Goal: Information Seeking & Learning: Learn about a topic

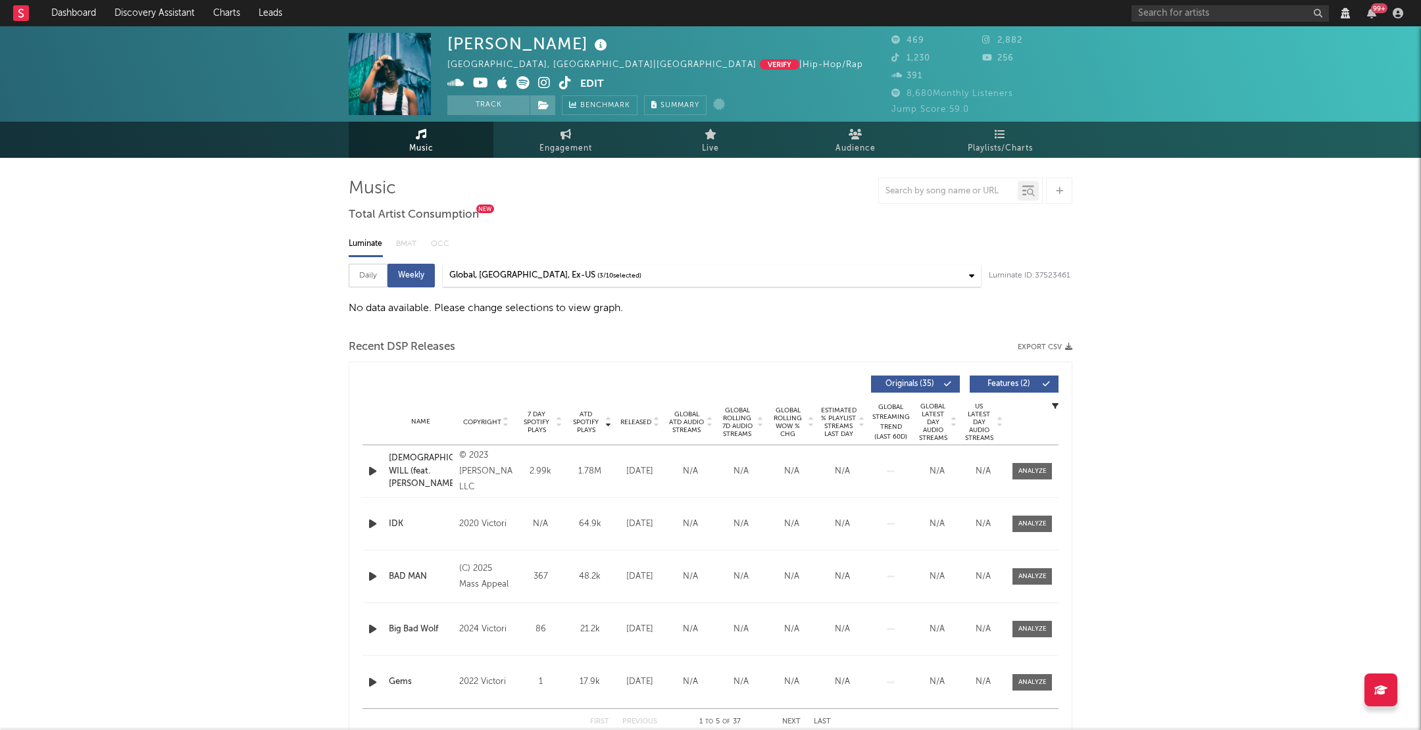
select select "View all"
click at [376, 273] on div "Daily" at bounding box center [368, 276] width 39 height 24
click at [388, 272] on div "Weekly" at bounding box center [410, 276] width 47 height 24
select select "6m"
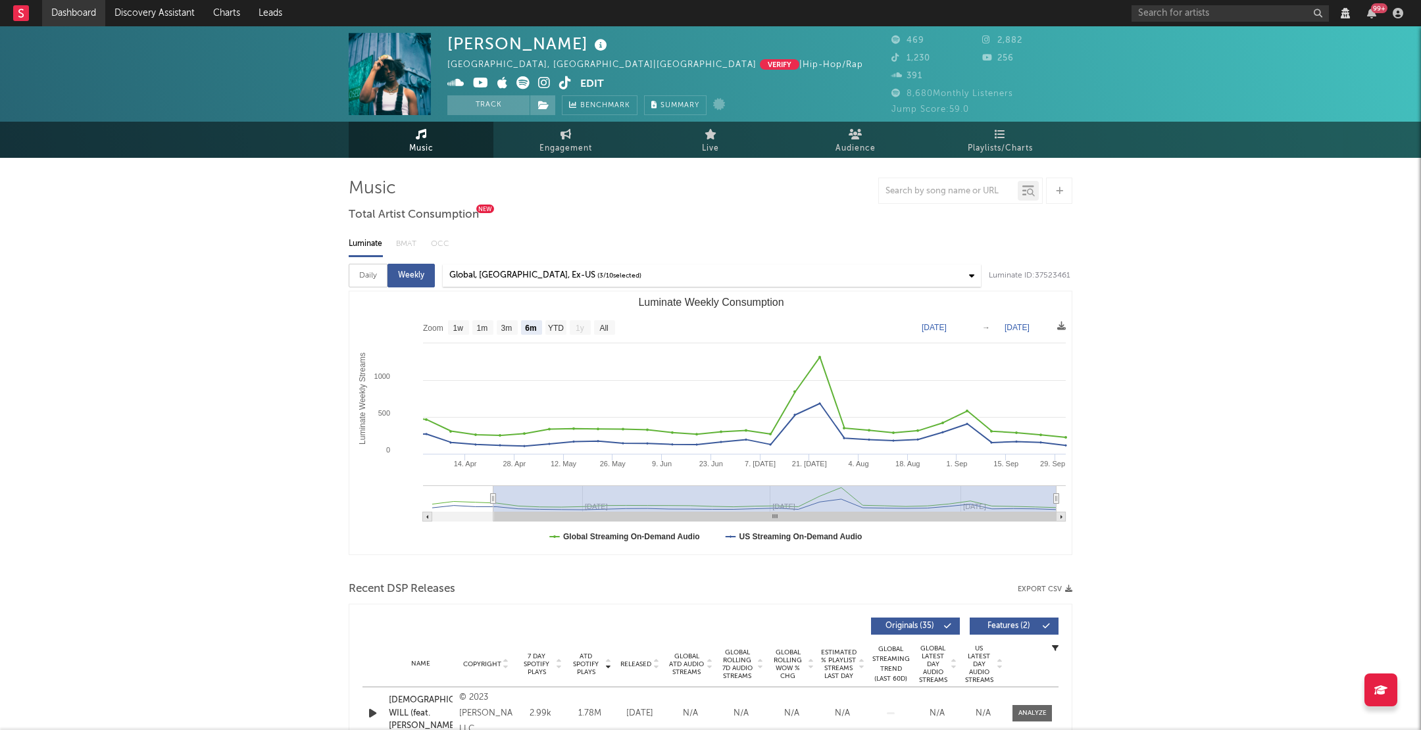
click at [86, 13] on link "Dashboard" at bounding box center [73, 13] width 63 height 26
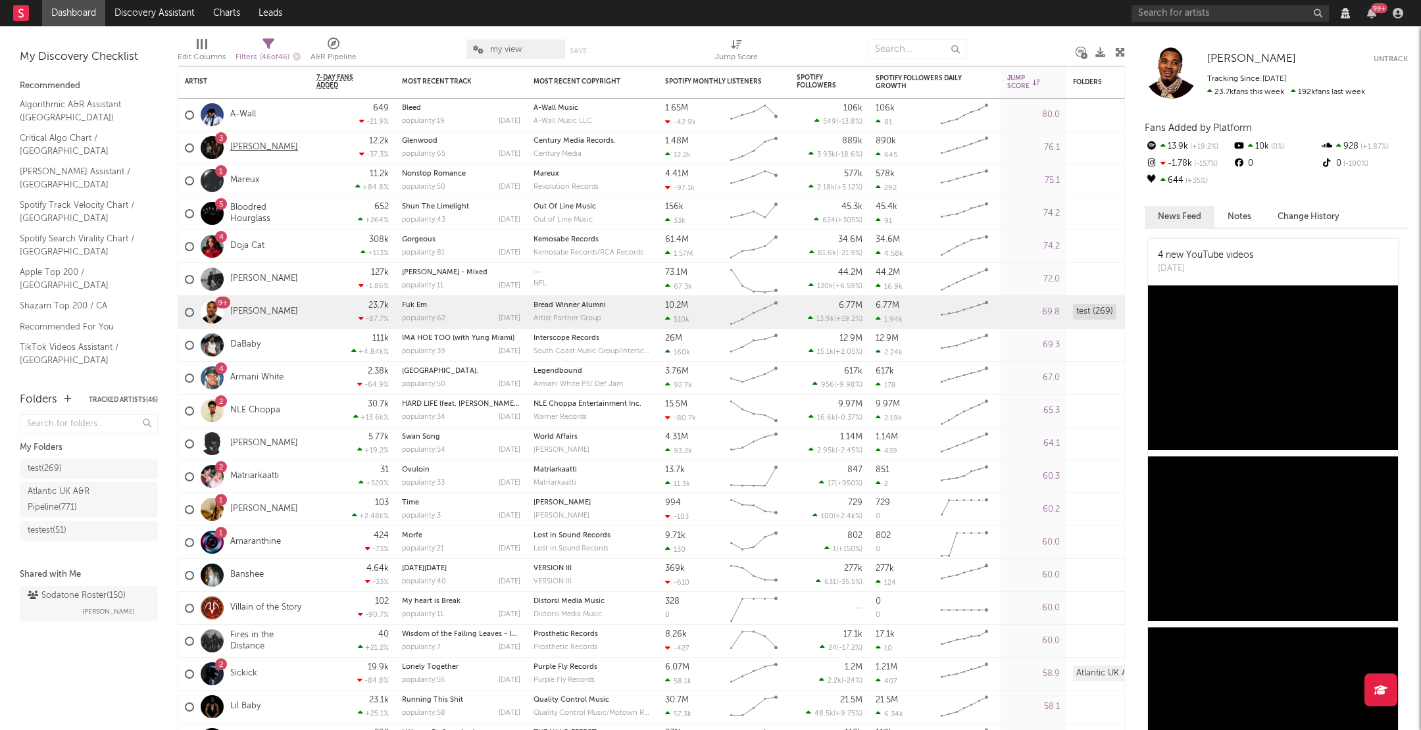
click at [247, 149] on link "[PERSON_NAME]" at bounding box center [264, 147] width 68 height 11
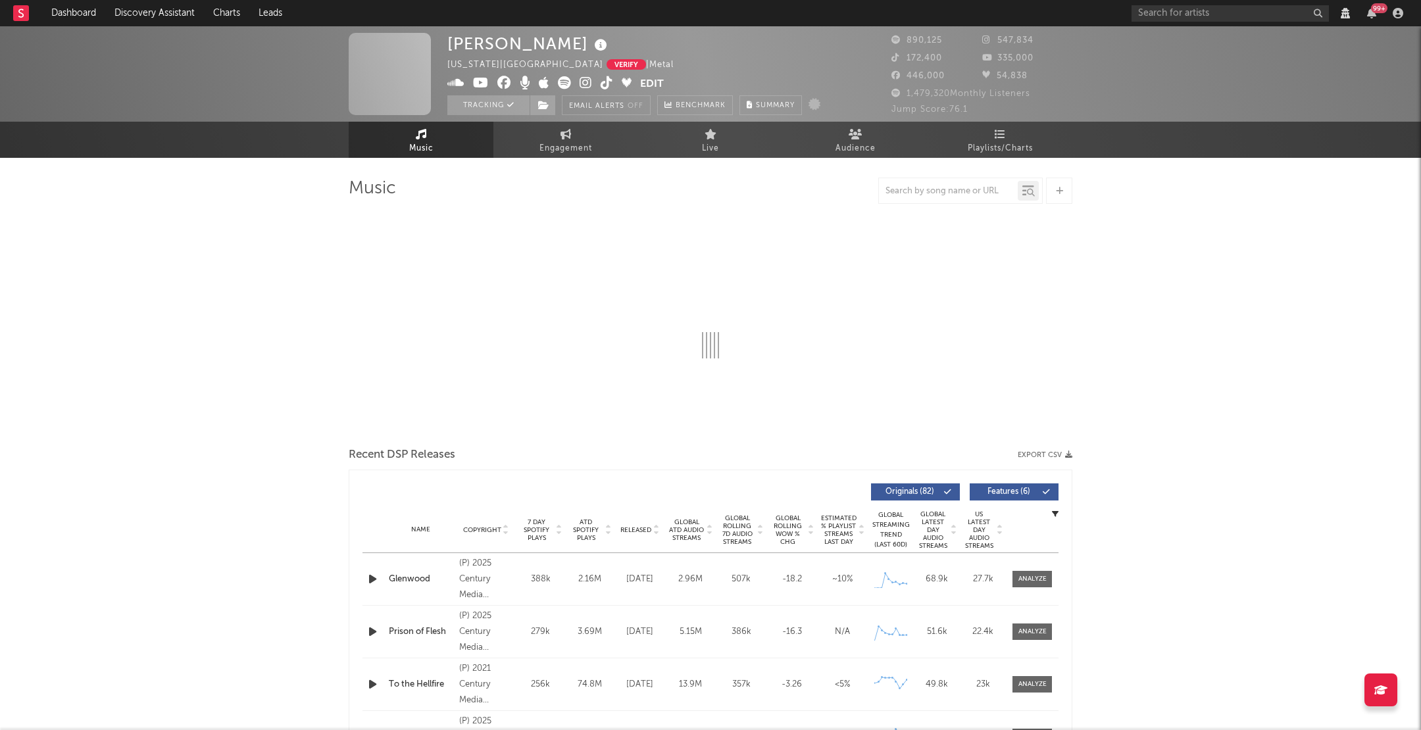
select select "View all"
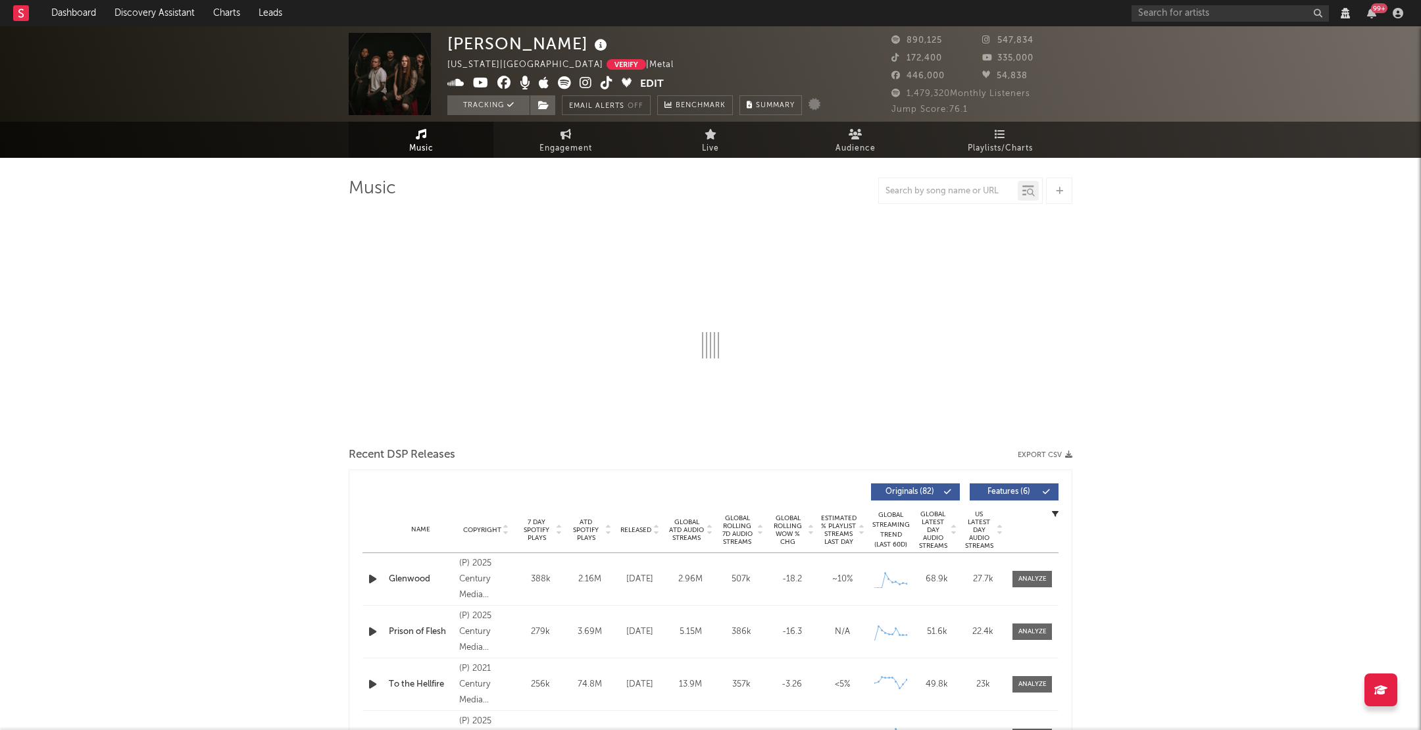
select select "View all"
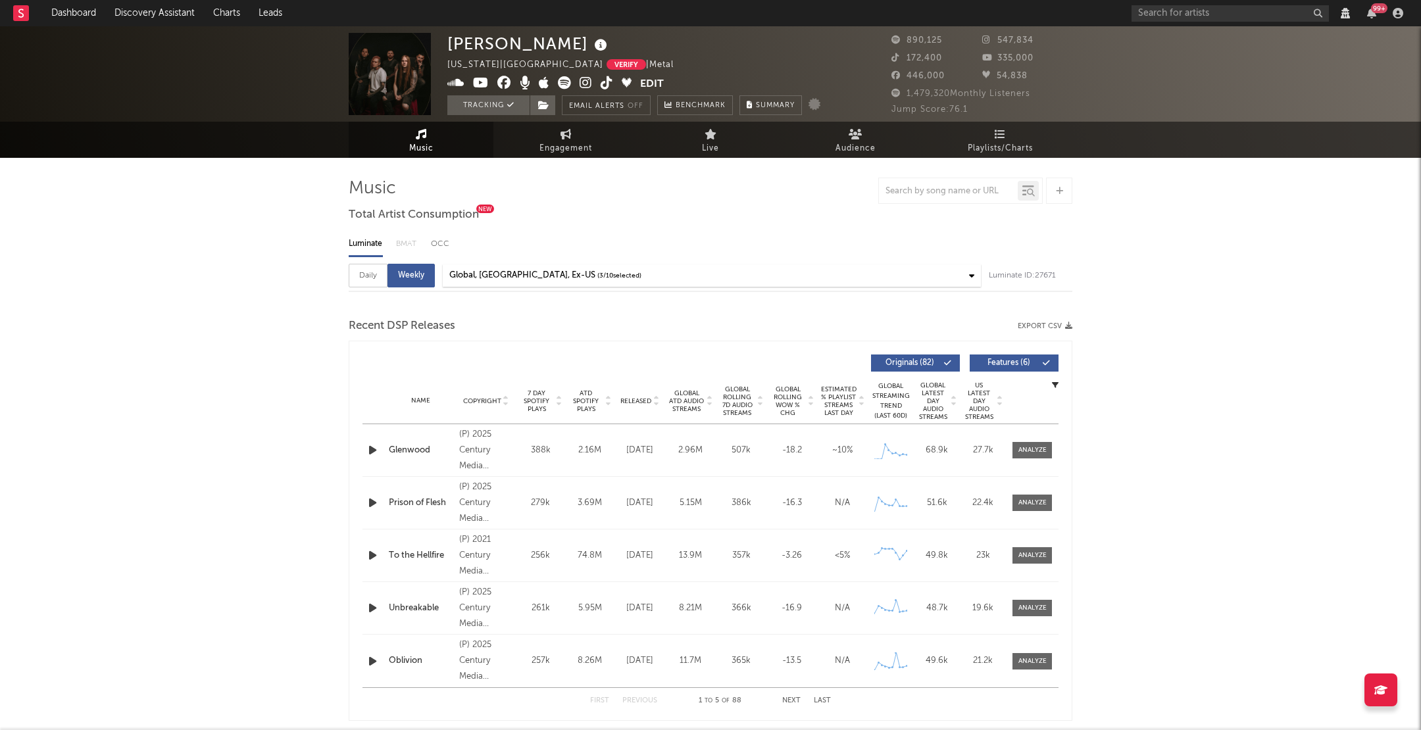
select select "6m"
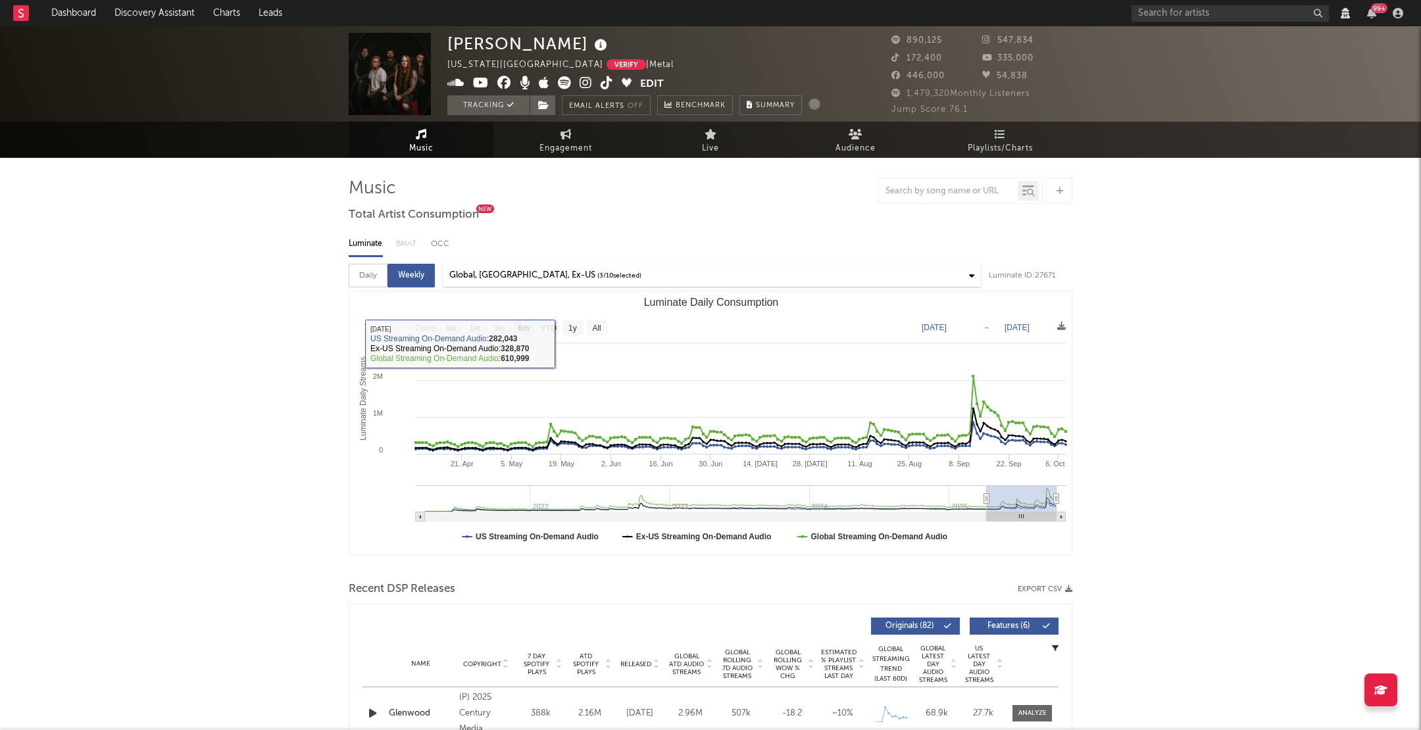
click at [373, 277] on div "Daily" at bounding box center [368, 276] width 39 height 24
select select "View all"
select select "6m"
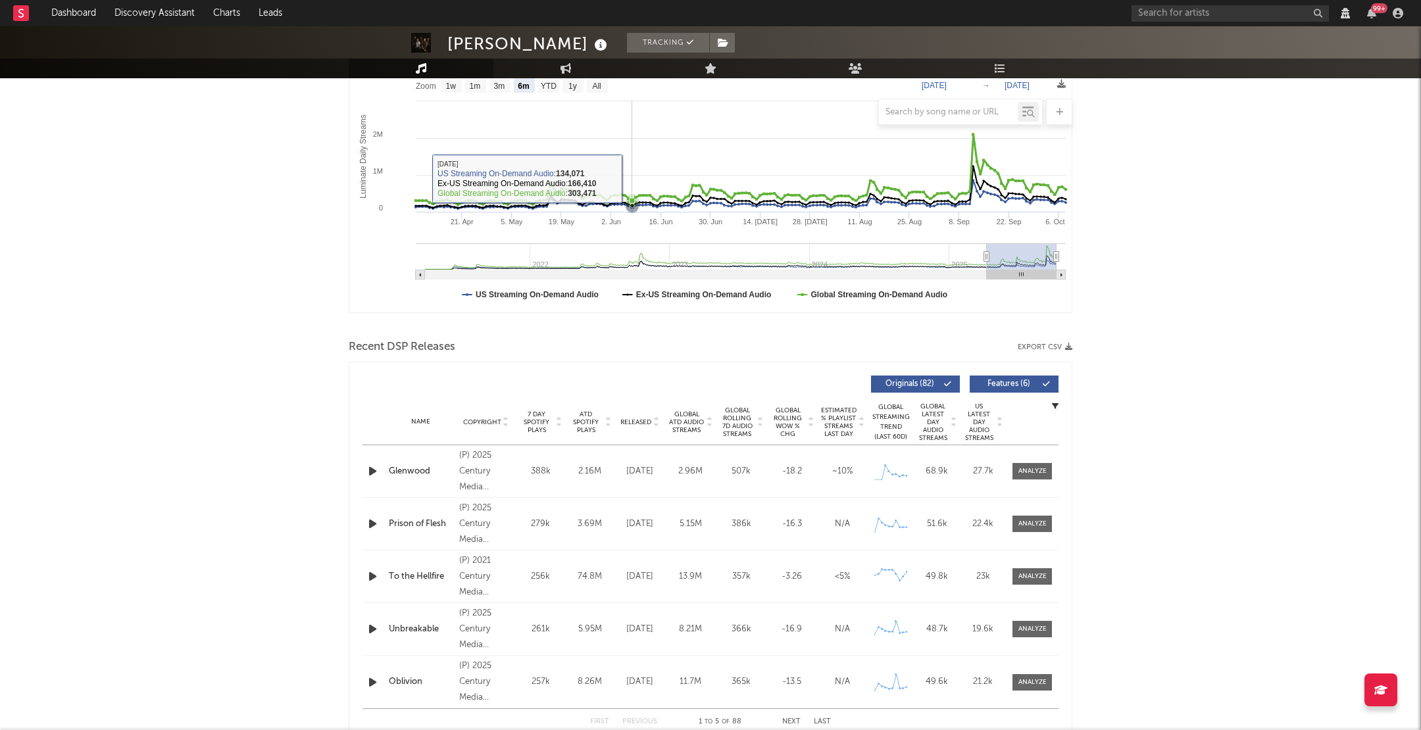
scroll to position [249, 0]
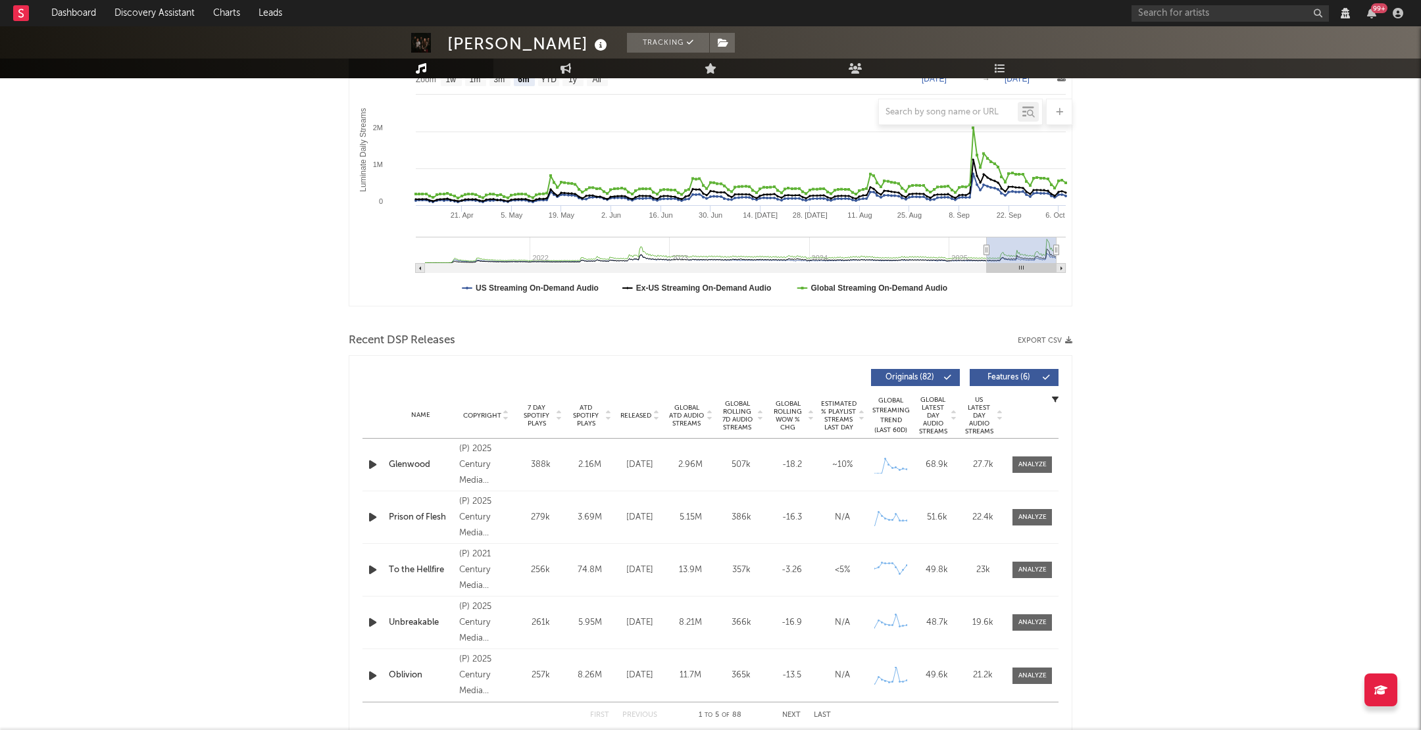
click at [1055, 396] on icon "button" at bounding box center [1055, 399] width 7 height 7
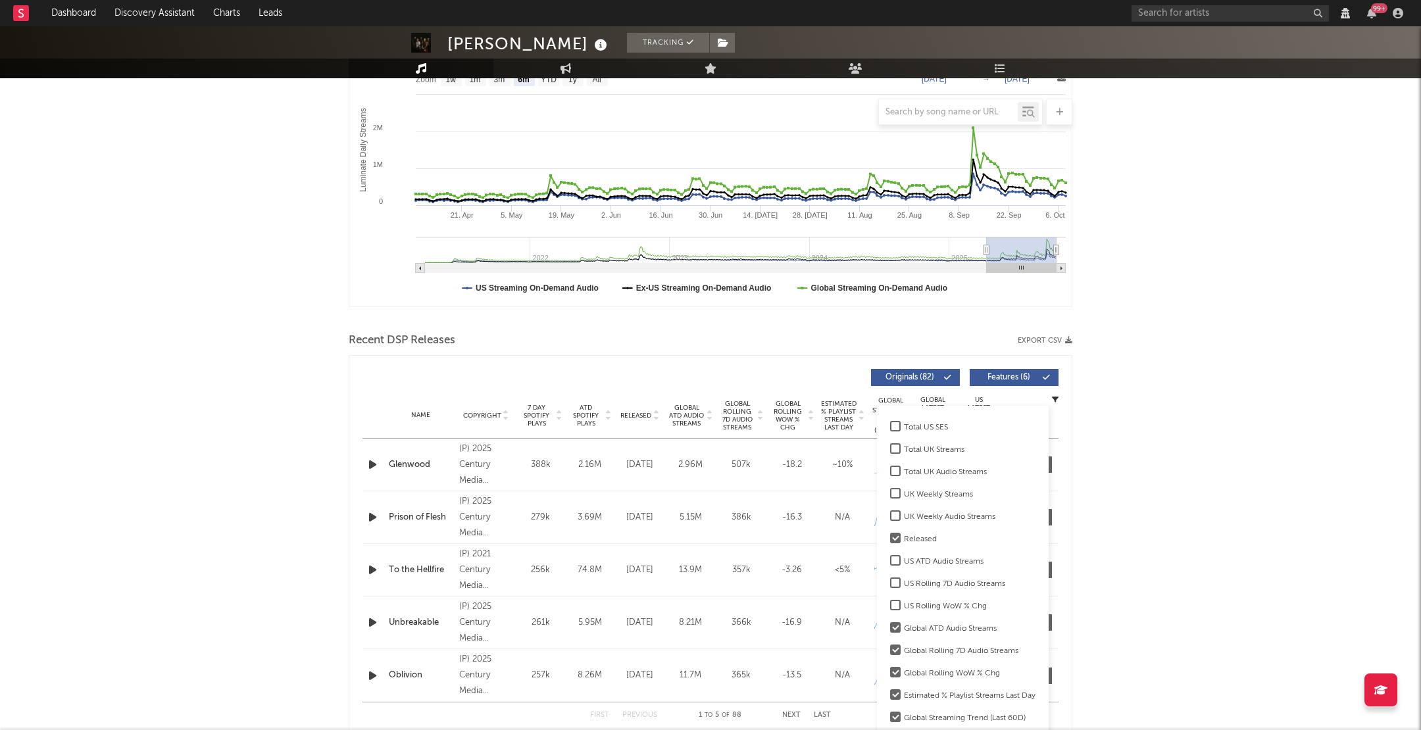
scroll to position [232, 0]
click at [931, 523] on div "US ATD Audio Streams" at bounding box center [970, 530] width 132 height 16
click at [890, 523] on input "US ATD Audio Streams" at bounding box center [890, 530] width 0 height 16
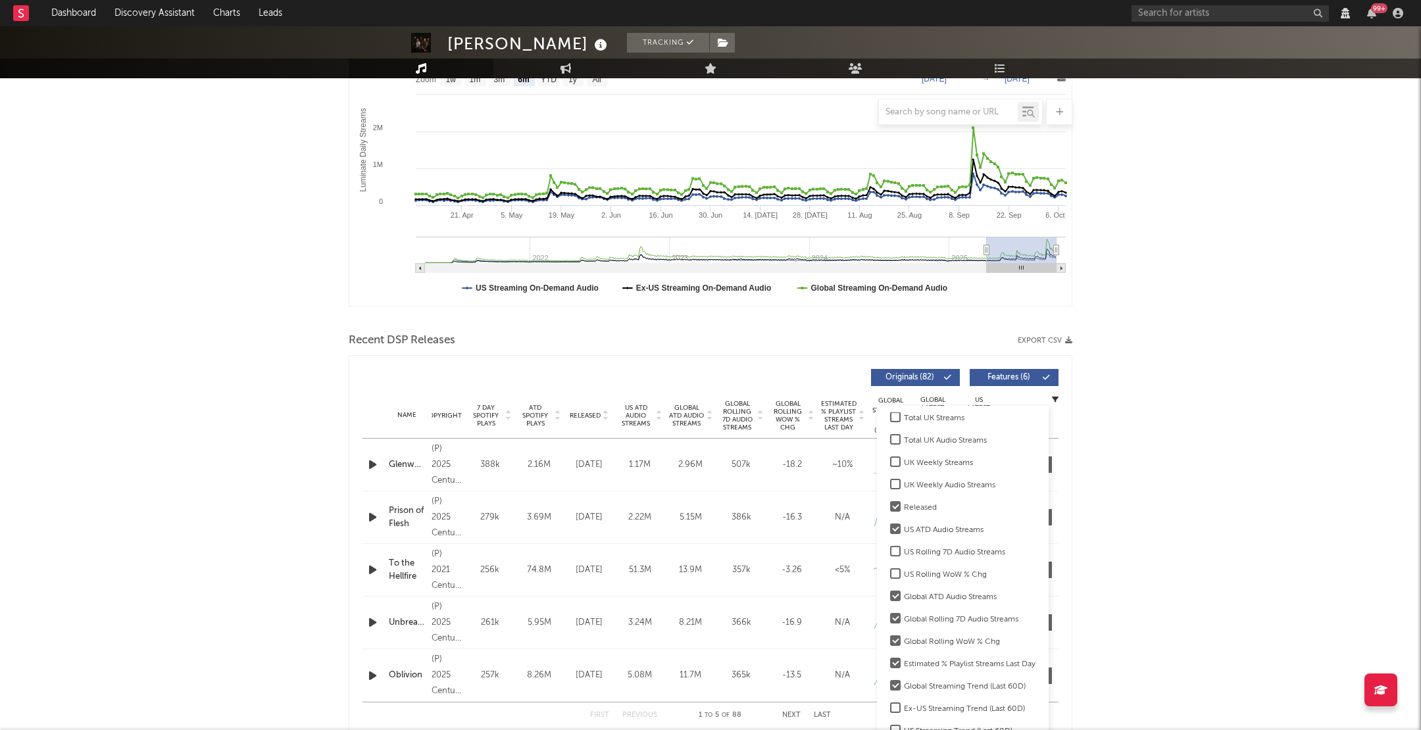
click at [577, 294] on rect "Luminate Daily Consumption" at bounding box center [710, 174] width 723 height 263
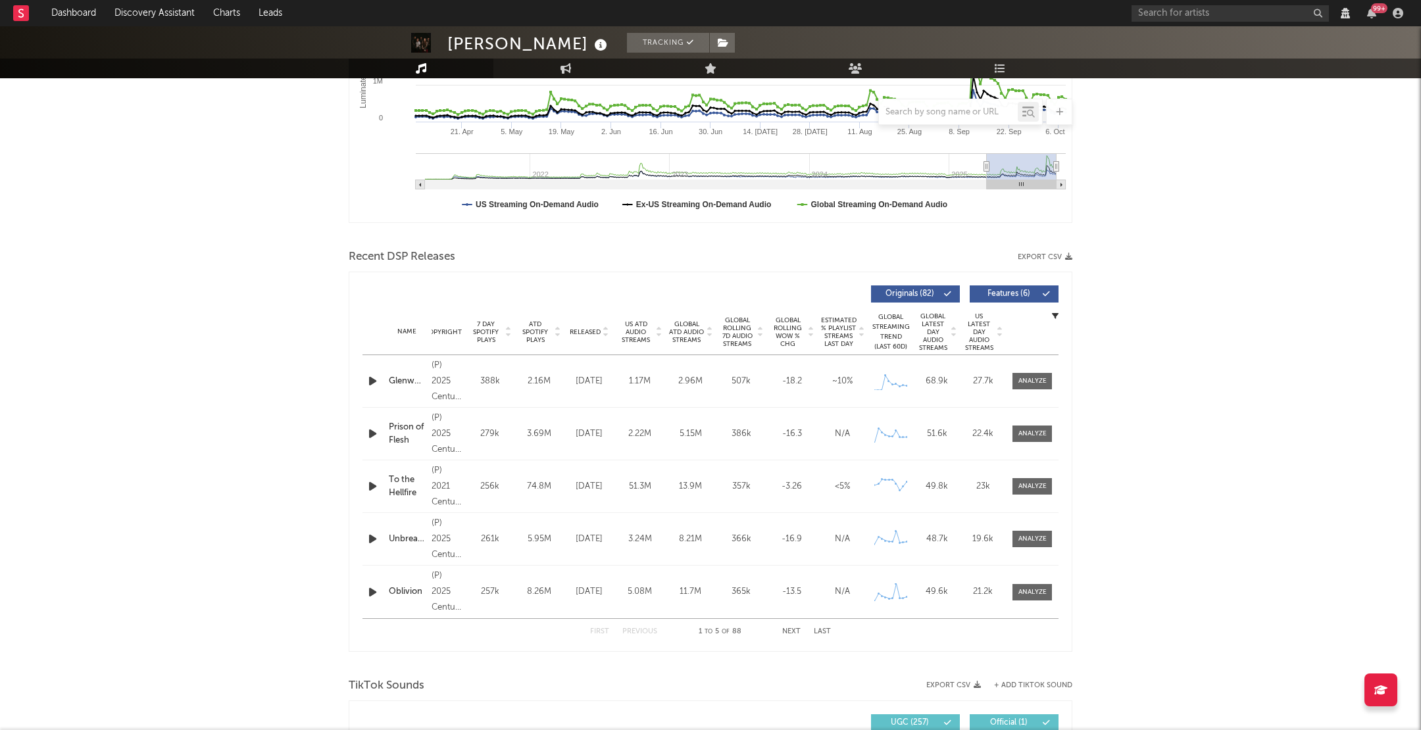
scroll to position [333, 0]
